Goal: Check status: Check status

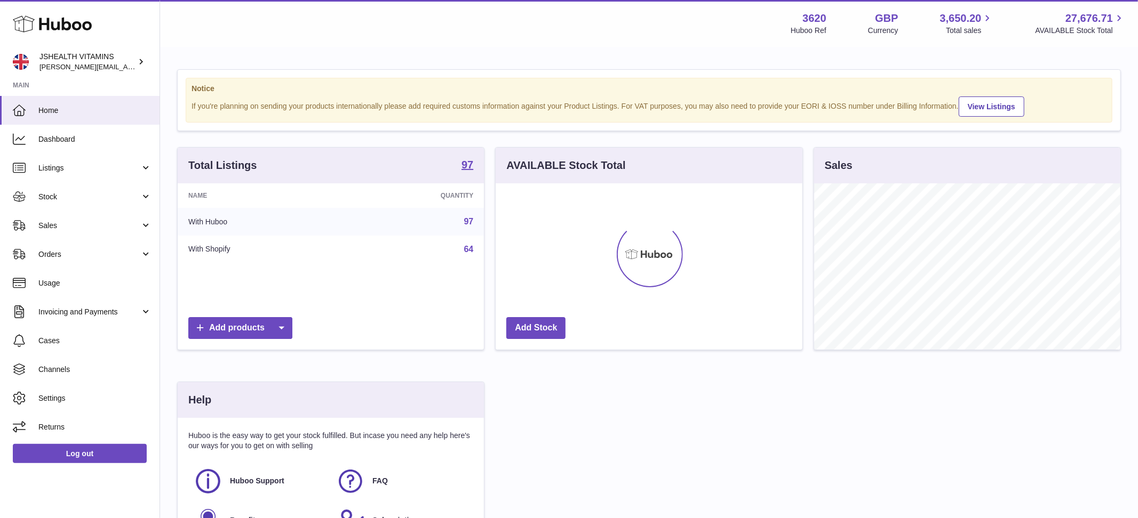
scroll to position [166, 306]
click at [71, 189] on link "Stock" at bounding box center [79, 196] width 159 height 29
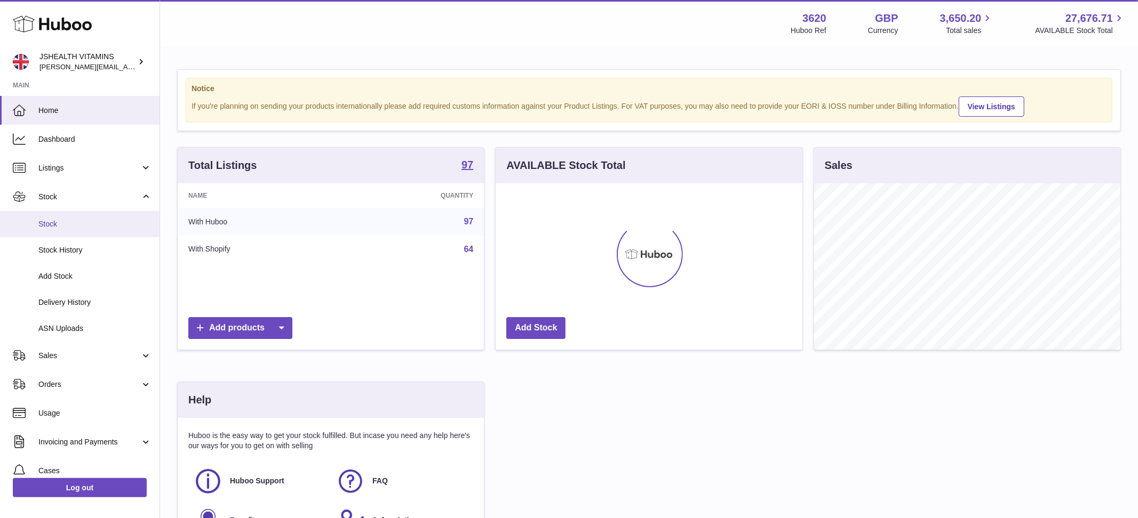
click at [76, 229] on span "Stock" at bounding box center [94, 224] width 113 height 10
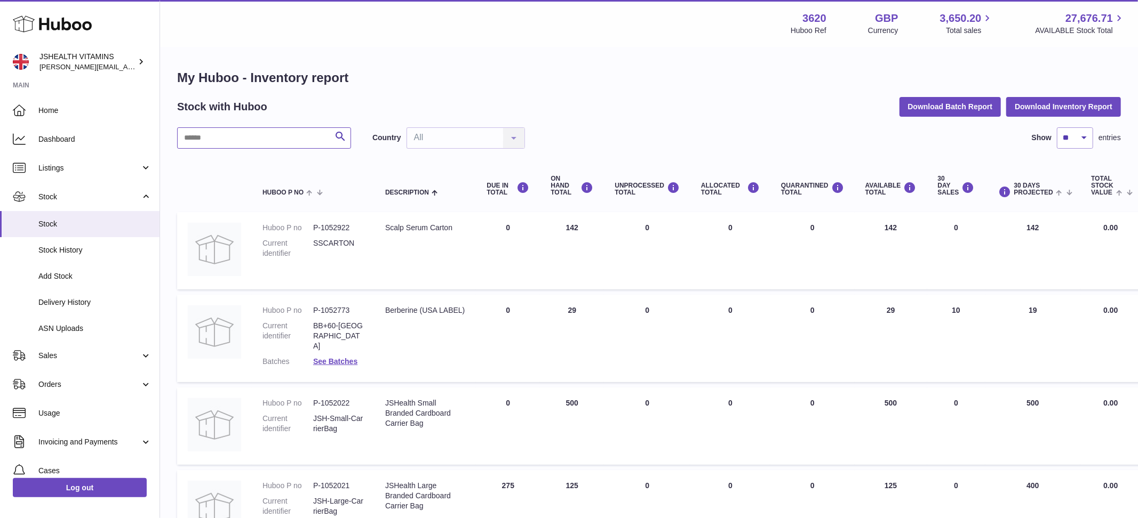
click at [237, 141] on input "text" at bounding box center [264, 137] width 174 height 21
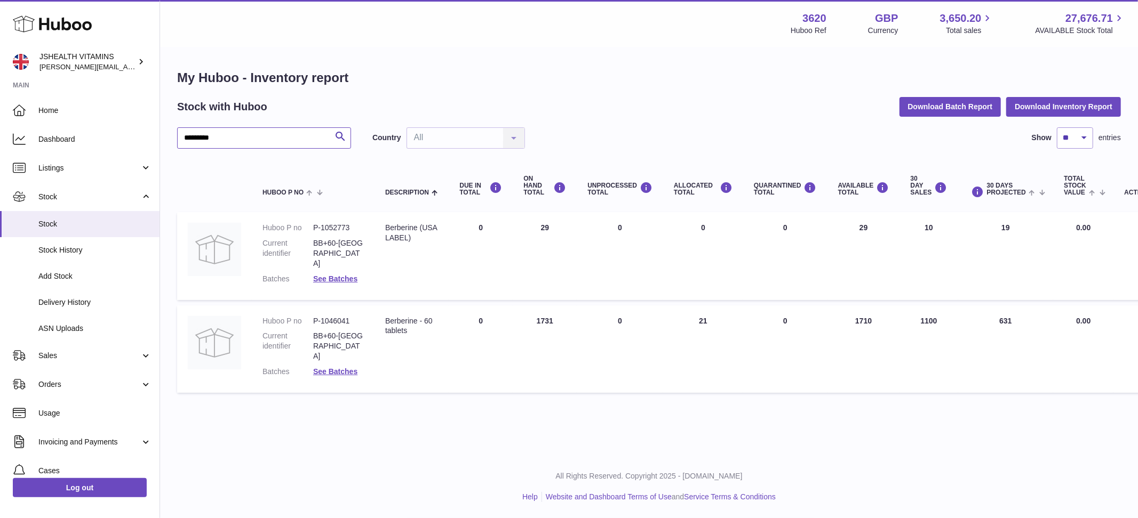
type input "*********"
drag, startPoint x: 876, startPoint y: 312, endPoint x: 850, endPoint y: 312, distance: 26.1
click at [850, 312] on td "AVAILABLE Total 1710" at bounding box center [863, 349] width 73 height 87
drag, startPoint x: 920, startPoint y: 310, endPoint x: 935, endPoint y: 309, distance: 15.5
click at [935, 309] on td "30 DAY SALES 1100" at bounding box center [929, 349] width 58 height 87
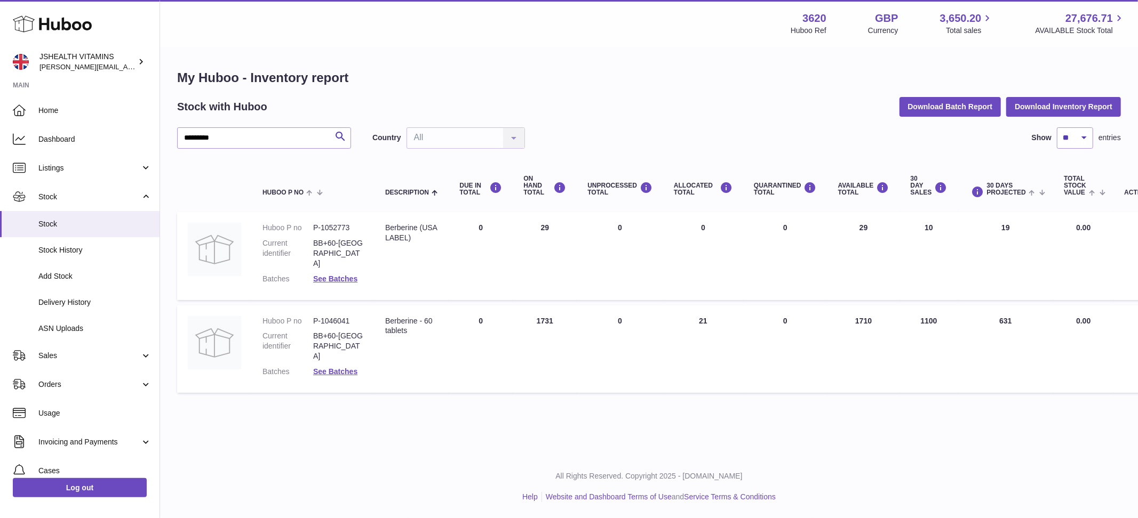
click at [862, 310] on td "AVAILABLE Total 1710" at bounding box center [863, 349] width 73 height 87
drag, startPoint x: 856, startPoint y: 310, endPoint x: 889, endPoint y: 309, distance: 32.6
click at [889, 309] on td "AVAILABLE Total 1710" at bounding box center [863, 349] width 73 height 87
drag, startPoint x: 536, startPoint y: 309, endPoint x: 553, endPoint y: 309, distance: 17.6
click at [553, 309] on td "ON HAND Total 1731" at bounding box center [545, 349] width 64 height 87
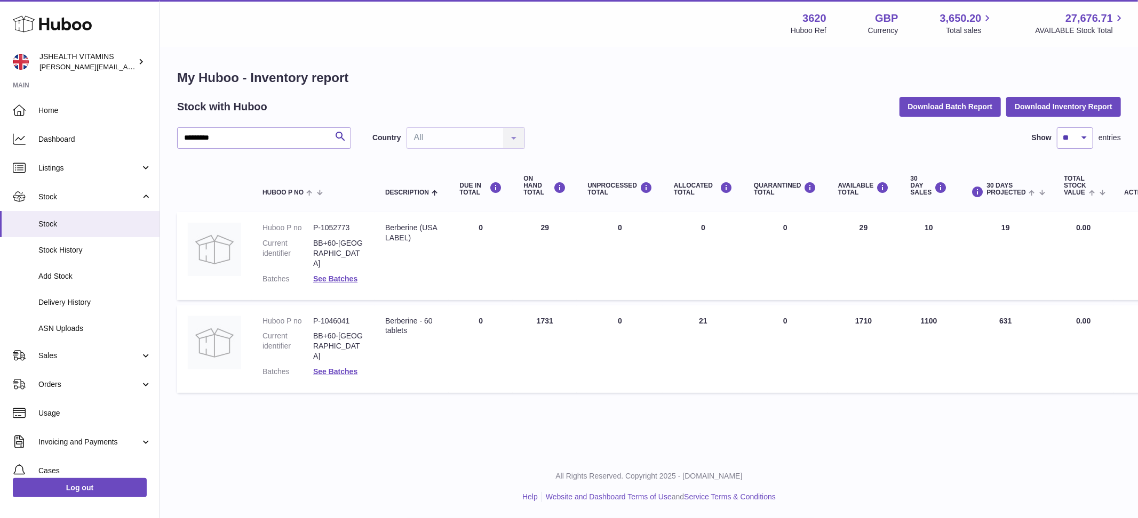
drag, startPoint x: 922, startPoint y: 310, endPoint x: 939, endPoint y: 310, distance: 16.5
click at [939, 310] on td "30 DAY SALES 1100" at bounding box center [929, 349] width 58 height 87
click at [858, 314] on td "AVAILABLE Total 1710" at bounding box center [863, 349] width 73 height 87
drag, startPoint x: 854, startPoint y: 308, endPoint x: 876, endPoint y: 312, distance: 22.2
click at [876, 312] on td "AVAILABLE Total 1710" at bounding box center [863, 349] width 73 height 87
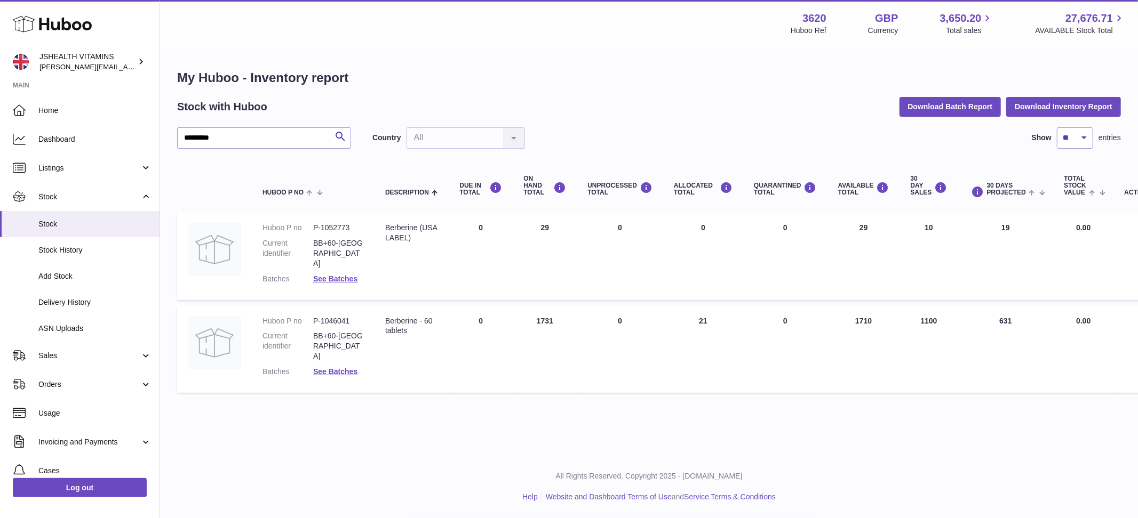
click at [556, 314] on td "ON HAND Total 1731" at bounding box center [545, 349] width 64 height 87
drag, startPoint x: 856, startPoint y: 312, endPoint x: 876, endPoint y: 312, distance: 20.3
click at [876, 312] on td "AVAILABLE Total 1710" at bounding box center [863, 349] width 73 height 87
click at [78, 358] on span "Sales" at bounding box center [89, 356] width 102 height 10
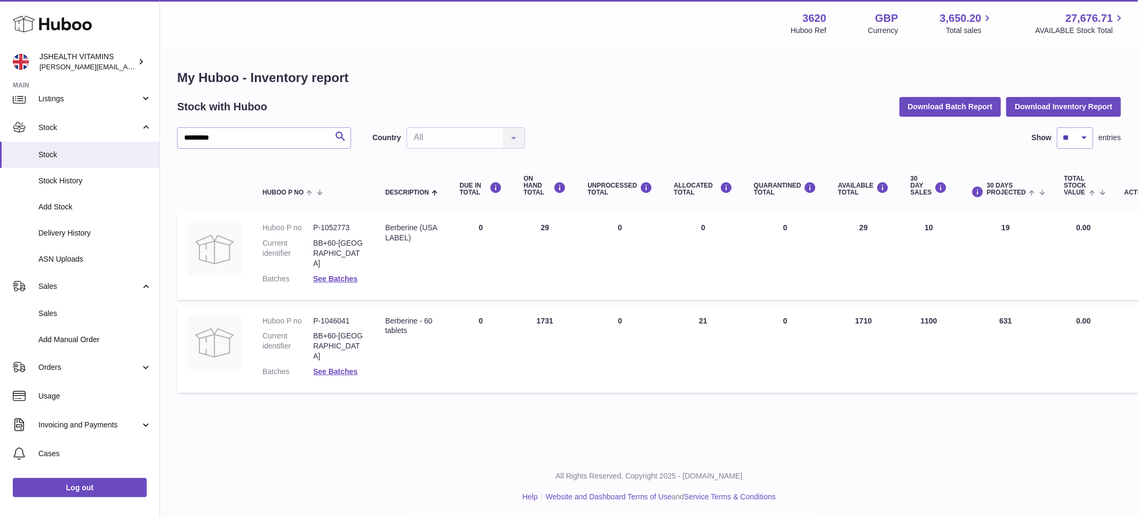
drag, startPoint x: 535, startPoint y: 310, endPoint x: 550, endPoint y: 310, distance: 14.9
click at [550, 310] on td "ON HAND Total 1731" at bounding box center [545, 349] width 64 height 87
drag, startPoint x: 552, startPoint y: 309, endPoint x: 569, endPoint y: 318, distance: 18.6
click at [552, 310] on td "ON HAND Total 1731" at bounding box center [545, 349] width 64 height 87
click at [99, 309] on span "Sales" at bounding box center [94, 314] width 113 height 10
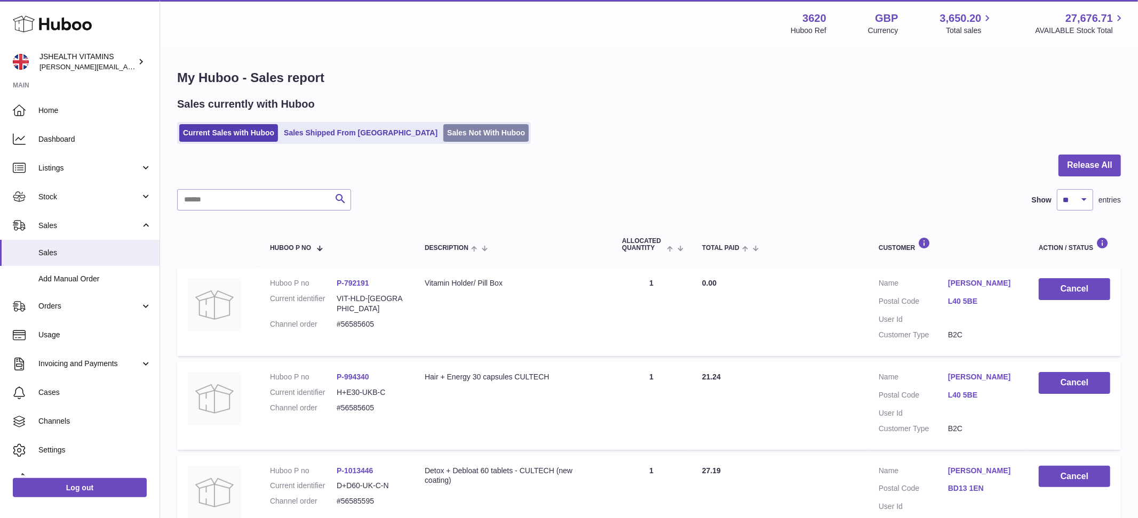
click at [443, 136] on link "Sales Not With Huboo" at bounding box center [485, 133] width 85 height 18
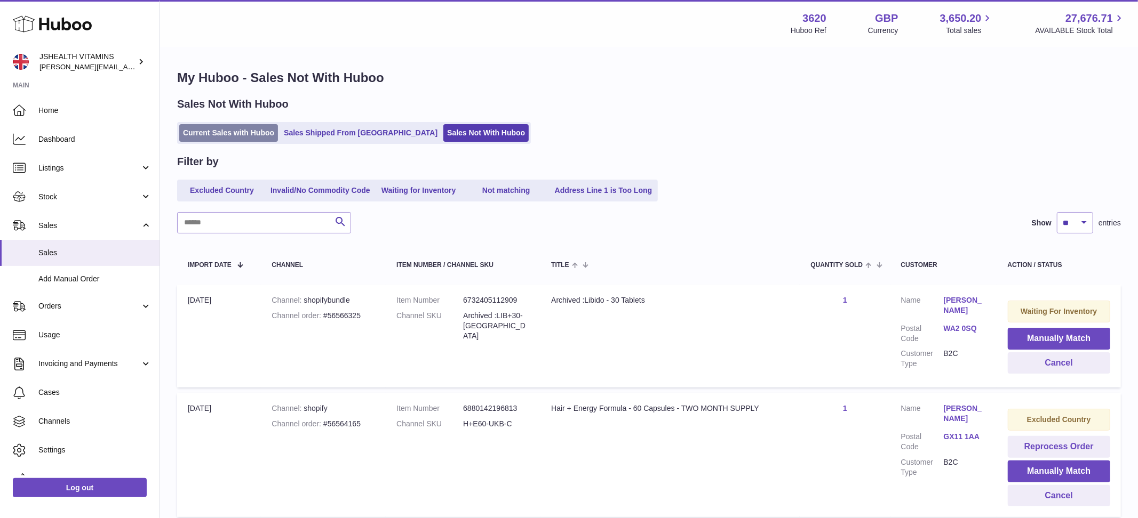
click at [247, 136] on link "Current Sales with Huboo" at bounding box center [228, 133] width 99 height 18
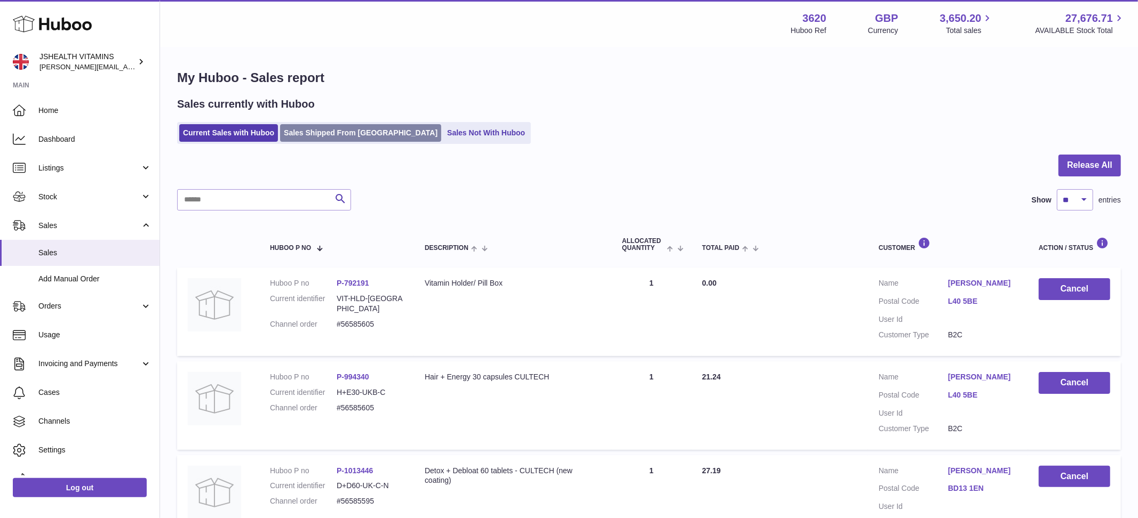
click at [301, 136] on link "Sales Shipped From [GEOGRAPHIC_DATA]" at bounding box center [360, 133] width 161 height 18
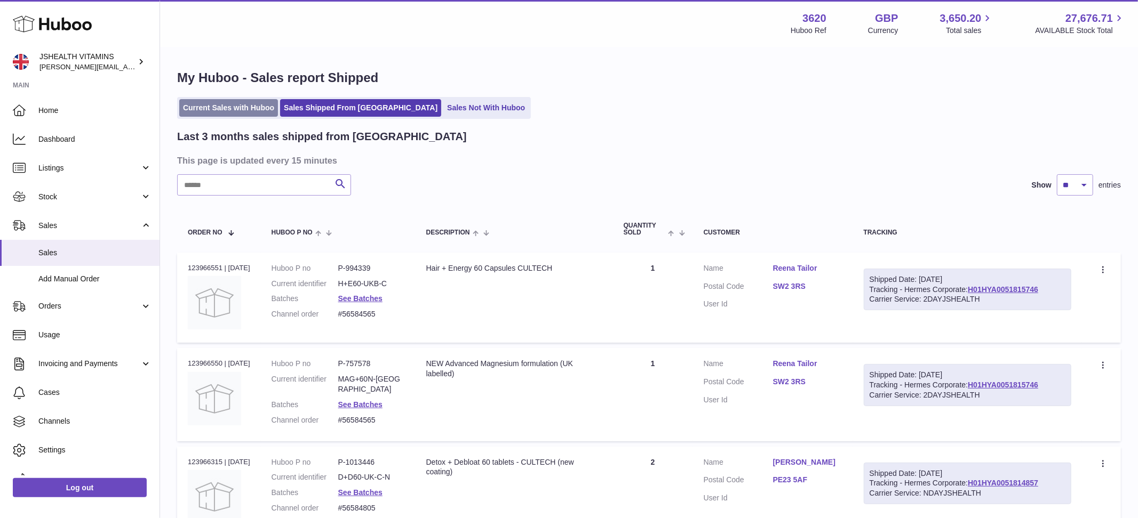
click at [225, 102] on link "Current Sales with Huboo" at bounding box center [228, 108] width 99 height 18
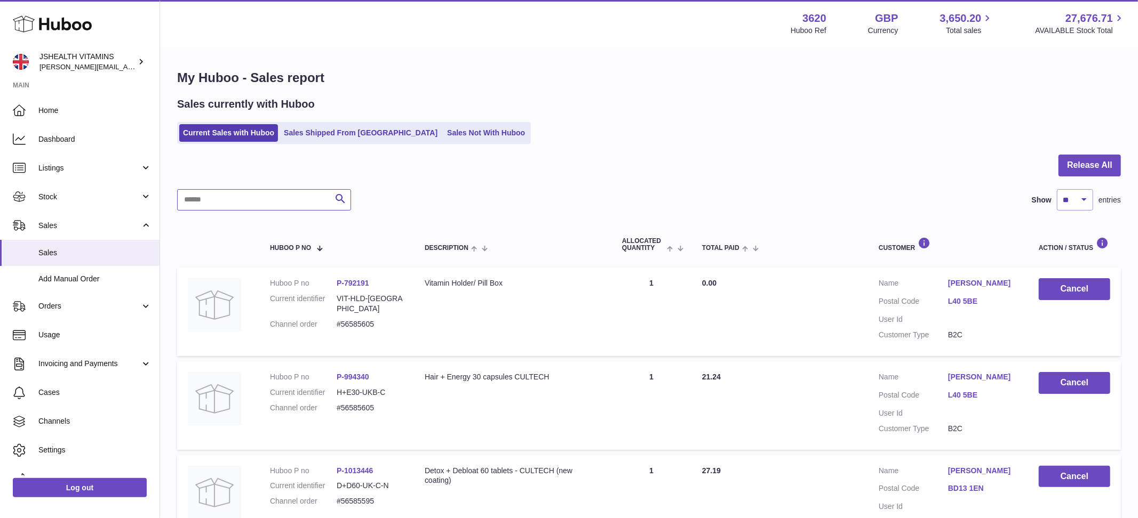
click at [249, 203] on input "text" at bounding box center [264, 199] width 174 height 21
type input "*********"
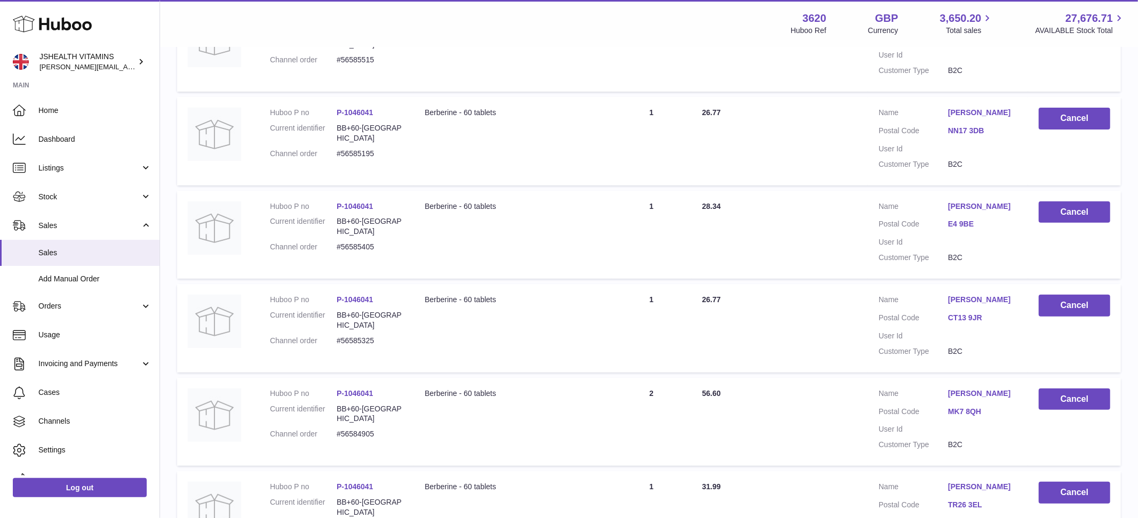
scroll to position [807, 0]
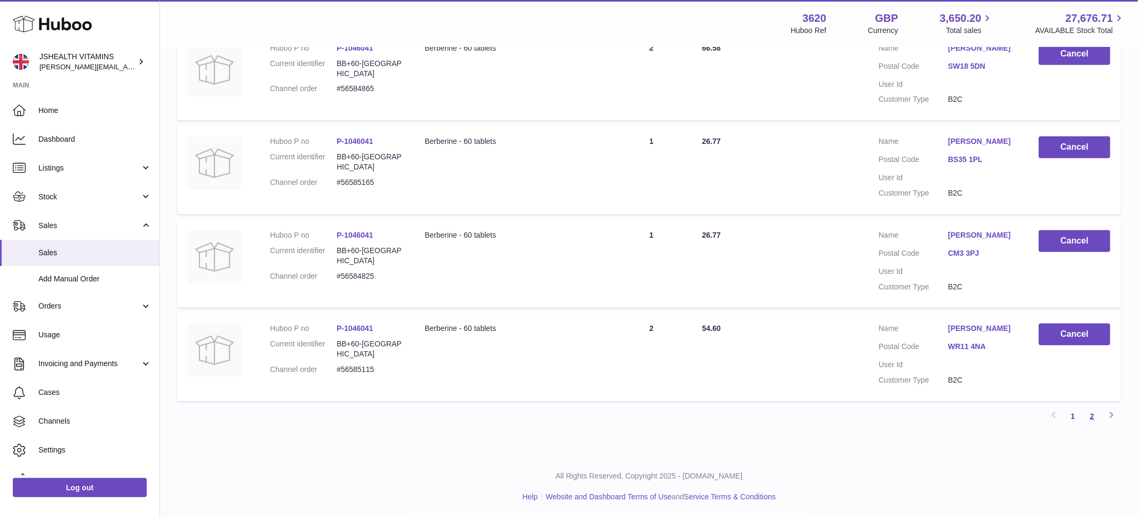
click at [1093, 418] on link "2" at bounding box center [1091, 416] width 19 height 19
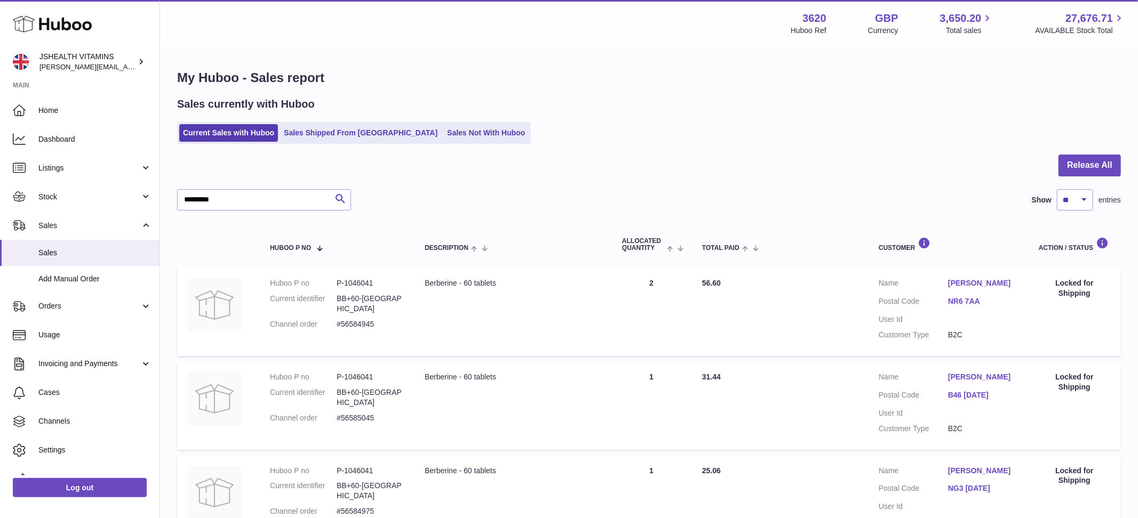
click at [98, 199] on span "Stock" at bounding box center [89, 197] width 102 height 10
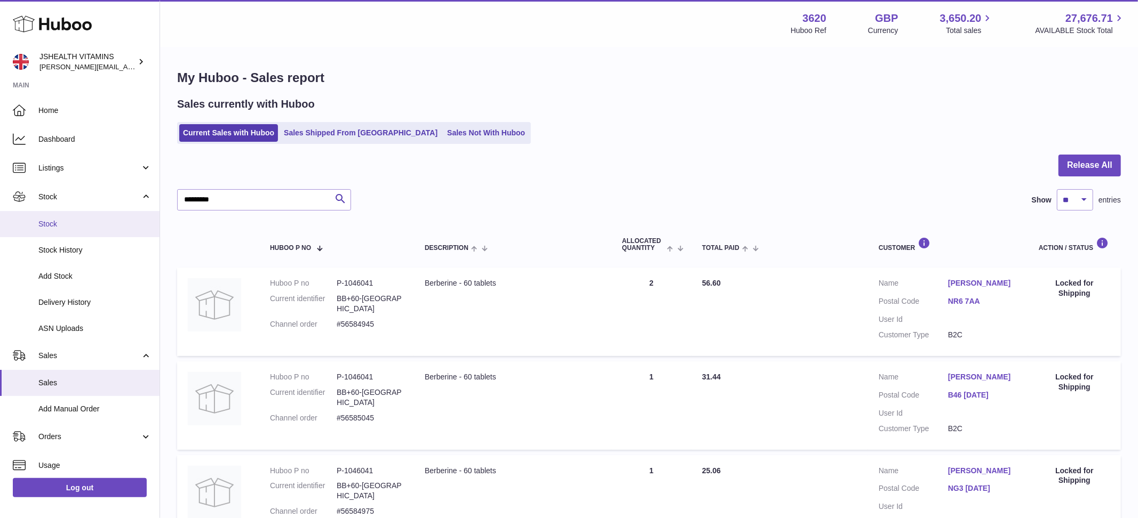
click at [99, 228] on span "Stock" at bounding box center [94, 224] width 113 height 10
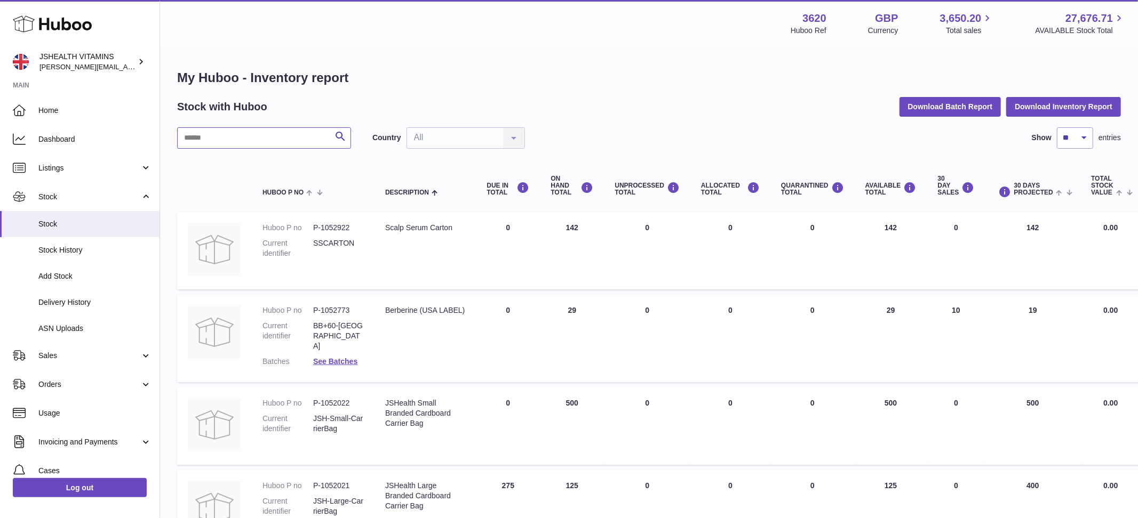
click at [212, 139] on input "text" at bounding box center [264, 137] width 174 height 21
type input "*********"
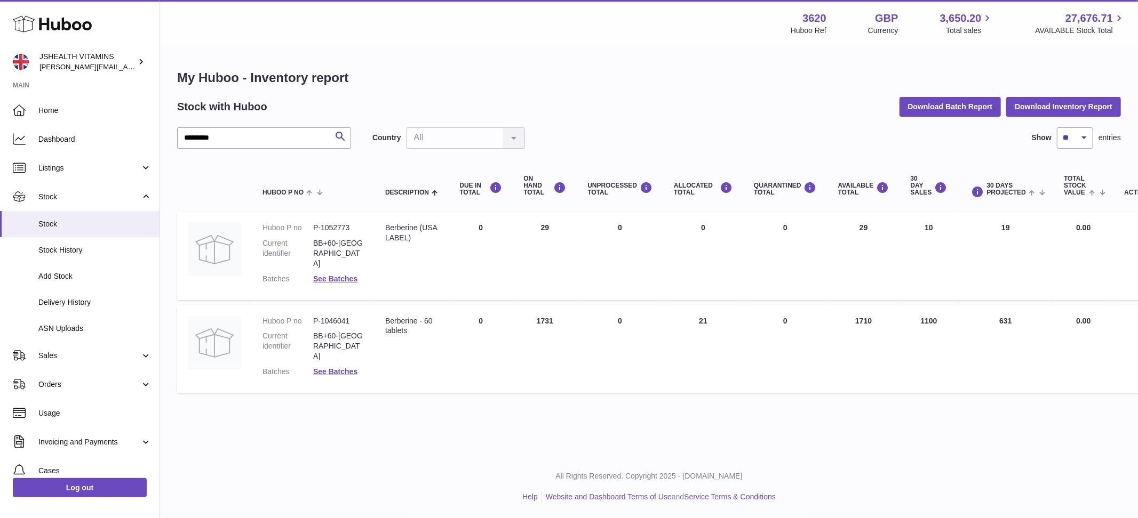
drag, startPoint x: 536, startPoint y: 313, endPoint x: 561, endPoint y: 312, distance: 25.1
click at [561, 312] on td "ON HAND Total 1731" at bounding box center [545, 349] width 64 height 87
click at [863, 315] on td "AVAILABLE Total 1710" at bounding box center [863, 349] width 73 height 87
drag, startPoint x: 854, startPoint y: 311, endPoint x: 876, endPoint y: 310, distance: 21.9
click at [876, 310] on td "AVAILABLE Total 1710" at bounding box center [863, 349] width 73 height 87
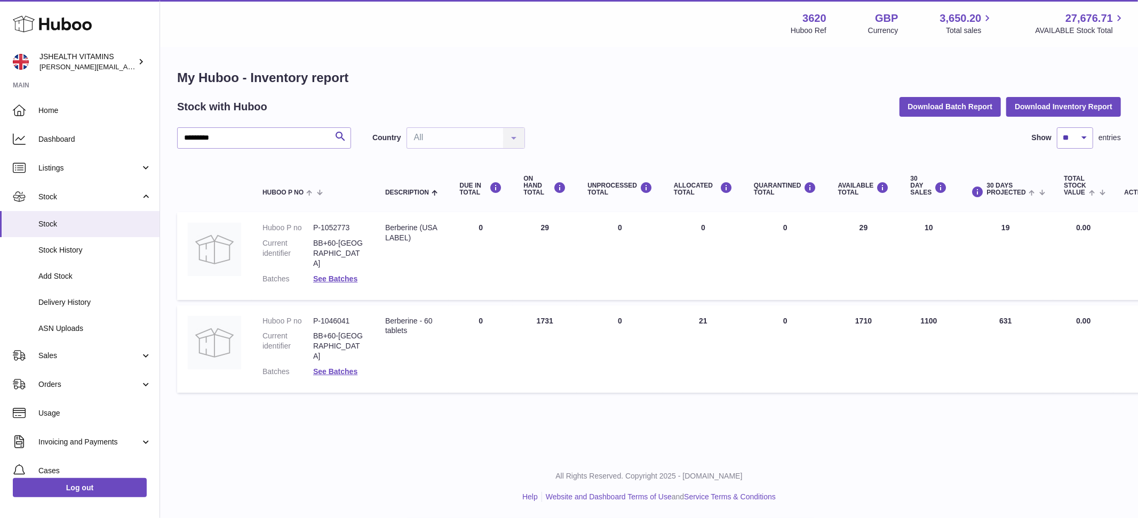
click at [859, 339] on td "AVAILABLE Total 1710" at bounding box center [863, 349] width 73 height 87
drag, startPoint x: 922, startPoint y: 313, endPoint x: 938, endPoint y: 310, distance: 15.7
click at [938, 310] on td "30 DAY SALES 1100" at bounding box center [929, 349] width 58 height 87
drag, startPoint x: 857, startPoint y: 312, endPoint x: 880, endPoint y: 310, distance: 22.5
click at [880, 310] on td "AVAILABLE Total 1710" at bounding box center [863, 349] width 73 height 87
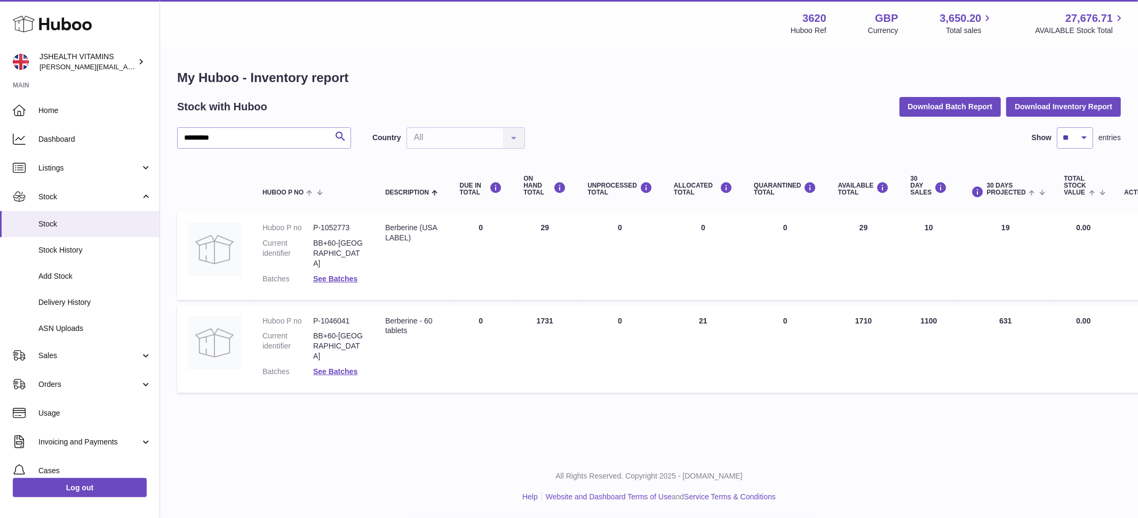
click at [926, 314] on td "30 DAY SALES 1100" at bounding box center [929, 349] width 58 height 87
drag, startPoint x: 920, startPoint y: 313, endPoint x: 949, endPoint y: 310, distance: 29.4
click at [949, 310] on td "30 DAY SALES 1100" at bounding box center [929, 349] width 58 height 87
click at [933, 317] on td "30 DAY SALES 1100" at bounding box center [929, 349] width 58 height 87
drag, startPoint x: 920, startPoint y: 312, endPoint x: 944, endPoint y: 310, distance: 23.5
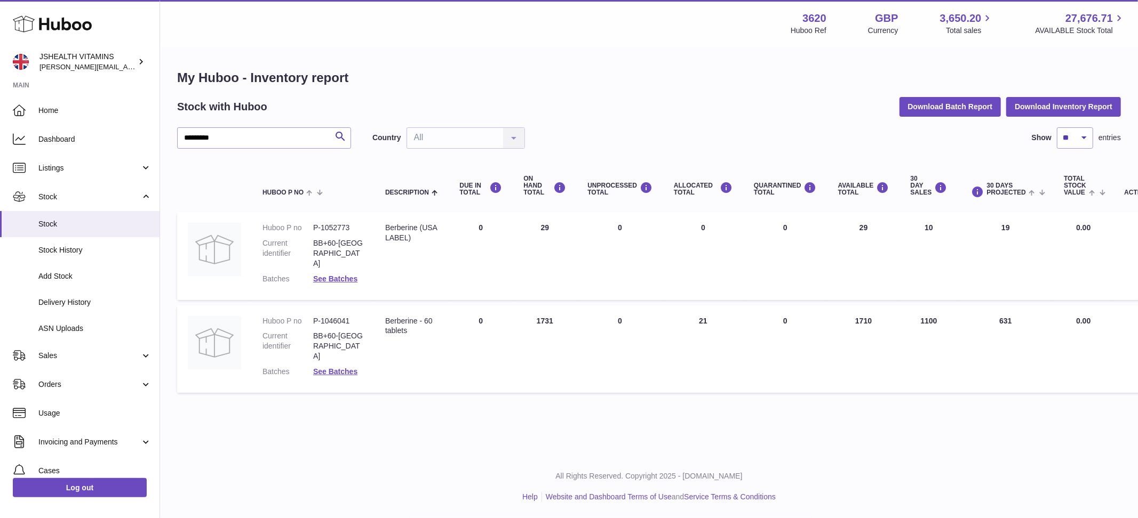
click at [944, 310] on td "30 DAY SALES 1100" at bounding box center [929, 349] width 58 height 87
click at [926, 313] on td "30 DAY SALES 1100" at bounding box center [929, 349] width 58 height 87
click at [96, 497] on link "Log out" at bounding box center [80, 487] width 134 height 19
